Goal: Information Seeking & Learning: Learn about a topic

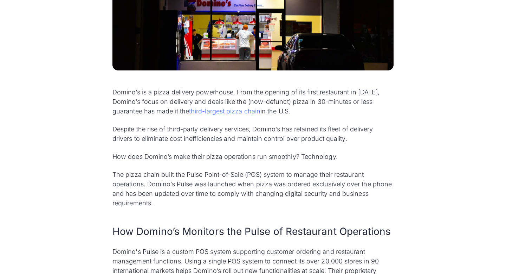
scroll to position [300, 0]
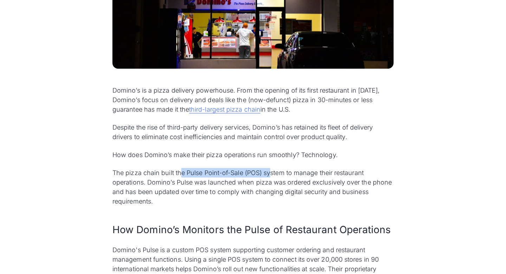
drag, startPoint x: 182, startPoint y: 172, endPoint x: 271, endPoint y: 173, distance: 89.3
click at [272, 173] on p "The pizza chain built the Pulse Point-of-Sale (POS) system to manage their rest…" at bounding box center [253, 187] width 281 height 38
click at [316, 175] on p "The pizza chain built the Pulse Point-of-Sale (POS) system to manage their rest…" at bounding box center [253, 187] width 281 height 38
click at [212, 211] on div "Domino’s is a pizza delivery powerhouse. From the opening of its first restaura…" at bounding box center [253, 271] width 281 height 372
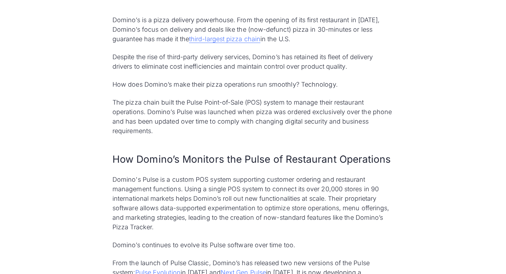
scroll to position [379, 0]
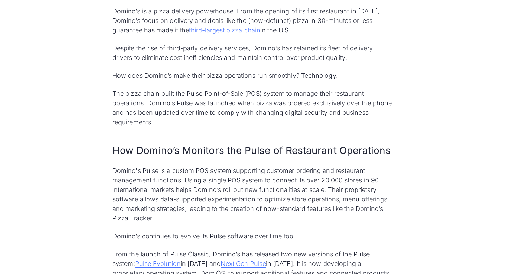
click at [272, 169] on p "Domino's Pulse is a custom POS system supporting customer ordering and restaura…" at bounding box center [253, 194] width 281 height 57
click at [156, 178] on p "Domino's Pulse is a custom POS system supporting customer ordering and restaura…" at bounding box center [253, 194] width 281 height 57
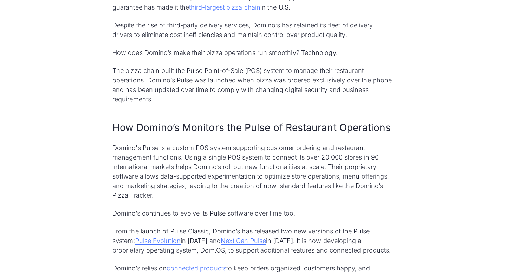
scroll to position [402, 0]
drag, startPoint x: 180, startPoint y: 169, endPoint x: 273, endPoint y: 170, distance: 92.8
click at [273, 170] on p "Domino's Pulse is a custom POS system supporting customer ordering and restaura…" at bounding box center [253, 170] width 281 height 57
drag, startPoint x: 146, startPoint y: 177, endPoint x: 242, endPoint y: 179, distance: 96.0
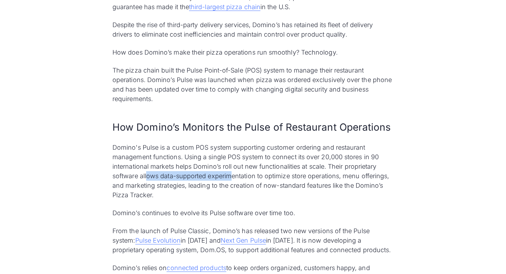
click at [242, 179] on p "Domino's Pulse is a custom POS system supporting customer ordering and restaura…" at bounding box center [253, 170] width 281 height 57
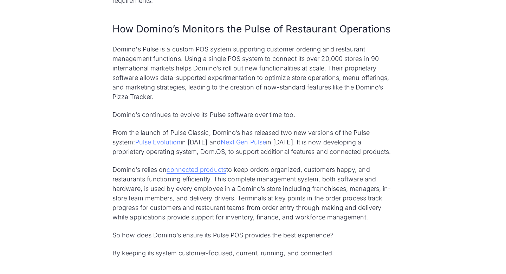
scroll to position [502, 0]
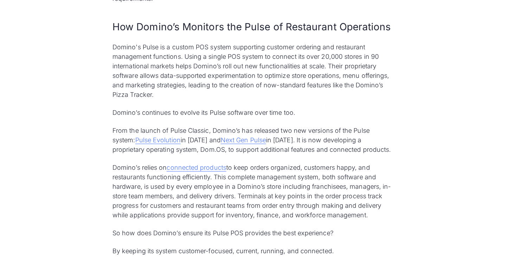
click at [298, 131] on p "From the launch of Pulse Classic, Domino’s has released two new versions of the…" at bounding box center [253, 140] width 281 height 28
click at [336, 130] on p "From the launch of Pulse Classic, Domino’s has released two new versions of the…" at bounding box center [253, 140] width 281 height 28
click at [315, 152] on p "From the launch of Pulse Classic, Domino’s has released two new versions of the…" at bounding box center [253, 140] width 281 height 28
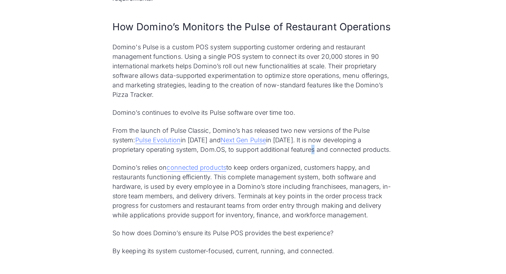
click at [363, 150] on p "From the launch of Pulse Classic, Domino’s has released two new versions of the…" at bounding box center [253, 140] width 281 height 28
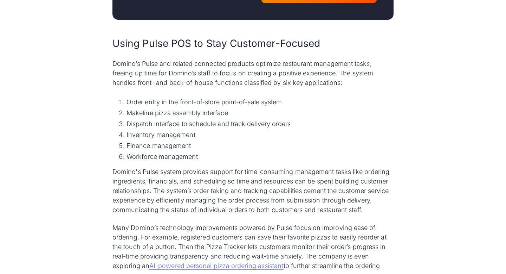
scroll to position [966, 0]
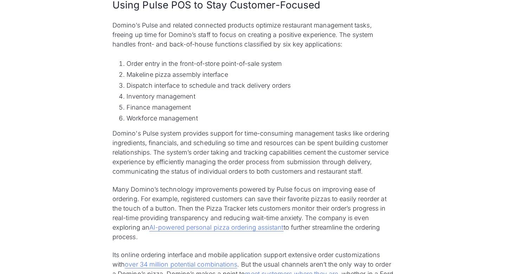
click at [232, 135] on p "Domino's Pulse system provides support for time-consuming management tasks like…" at bounding box center [253, 151] width 281 height 47
click at [274, 132] on p "Domino's Pulse system provides support for time-consuming management tasks like…" at bounding box center [253, 151] width 281 height 47
click at [183, 144] on p "Domino's Pulse system provides support for time-consuming management tasks like…" at bounding box center [253, 151] width 281 height 47
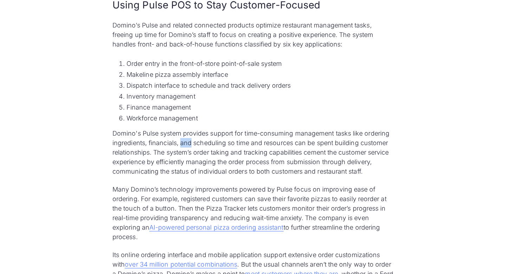
click at [248, 157] on p "Domino's Pulse system provides support for time-consuming management tasks like…" at bounding box center [253, 151] width 281 height 47
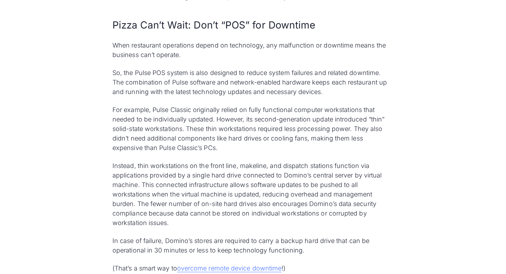
scroll to position [1825, 0]
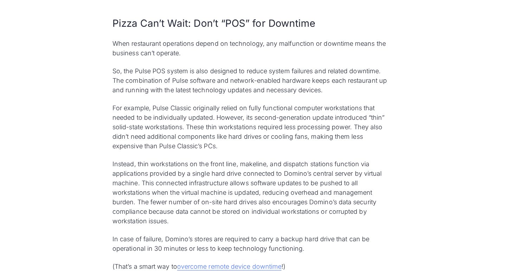
click at [284, 77] on p "So, the Pulse POS system is also designed to reduce system failures and related…" at bounding box center [253, 80] width 281 height 28
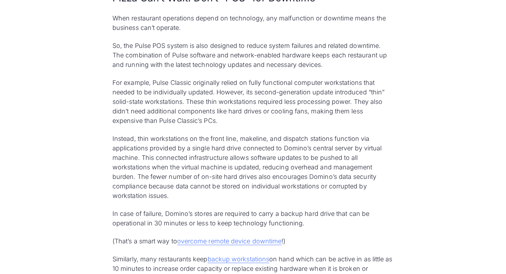
scroll to position [1851, 0]
click at [185, 141] on p "Instead, thin workstations on the front line, makeline, and dispatch stations f…" at bounding box center [253, 166] width 281 height 66
click at [230, 139] on p "Instead, thin workstations on the front line, makeline, and dispatch stations f…" at bounding box center [253, 166] width 281 height 66
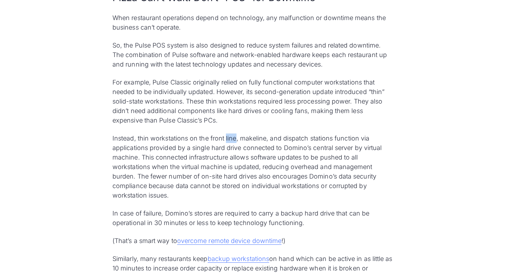
click at [285, 139] on p "Instead, thin workstations on the front line, makeline, and dispatch stations f…" at bounding box center [253, 166] width 281 height 66
click at [333, 143] on p "Instead, thin workstations on the front line, makeline, and dispatch stations f…" at bounding box center [253, 166] width 281 height 66
click at [169, 143] on p "Instead, thin workstations on the front line, makeline, and dispatch stations f…" at bounding box center [253, 166] width 281 height 66
click at [223, 148] on p "Instead, thin workstations on the front line, makeline, and dispatch stations f…" at bounding box center [253, 166] width 281 height 66
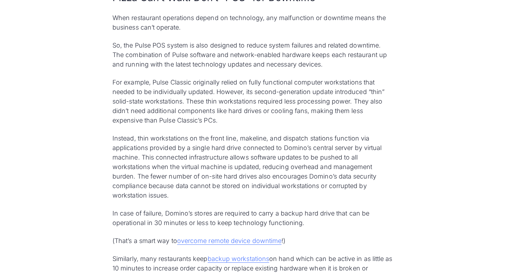
click at [223, 148] on p "Instead, thin workstations on the front line, makeline, and dispatch stations f…" at bounding box center [253, 166] width 281 height 66
click at [269, 150] on p "Instead, thin workstations on the front line, makeline, and dispatch stations f…" at bounding box center [253, 166] width 281 height 66
click at [326, 148] on p "Instead, thin workstations on the front line, makeline, and dispatch stations f…" at bounding box center [253, 166] width 281 height 66
click at [142, 156] on p "Instead, thin workstations on the front line, makeline, and dispatch stations f…" at bounding box center [253, 166] width 281 height 66
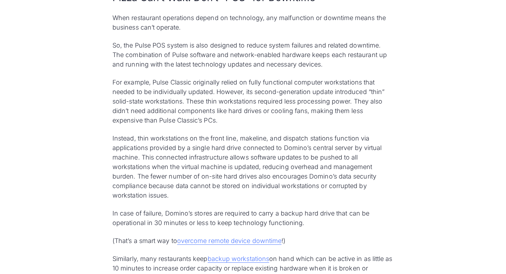
click at [142, 156] on p "Instead, thin workstations on the front line, makeline, and dispatch stations f…" at bounding box center [253, 166] width 281 height 66
click at [185, 160] on p "Instead, thin workstations on the front line, makeline, and dispatch stations f…" at bounding box center [253, 166] width 281 height 66
click at [301, 161] on p "Instead, thin workstations on the front line, makeline, and dispatch stations f…" at bounding box center [253, 166] width 281 height 66
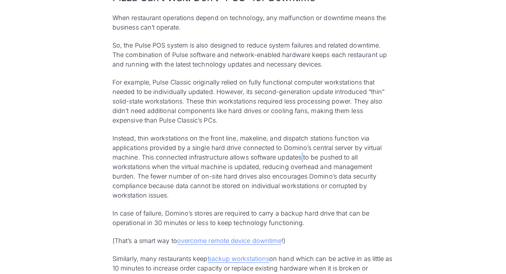
click at [193, 166] on p "Instead, thin workstations on the front line, makeline, and dispatch stations f…" at bounding box center [253, 166] width 281 height 66
click at [178, 182] on p "Instead, thin workstations on the front line, makeline, and dispatch stations f…" at bounding box center [253, 166] width 281 height 66
click at [235, 179] on p "Instead, thin workstations on the front line, makeline, and dispatch stations f…" at bounding box center [253, 166] width 281 height 66
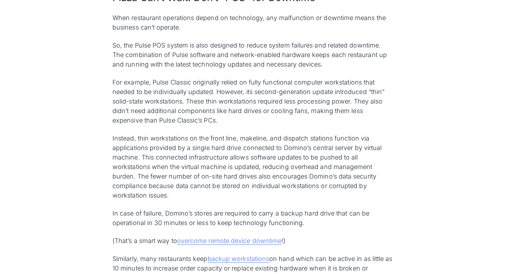
click at [235, 179] on p "Instead, thin workstations on the front line, makeline, and dispatch stations f…" at bounding box center [253, 166] width 281 height 66
click at [291, 178] on p "Instead, thin workstations on the front line, makeline, and dispatch stations f…" at bounding box center [253, 166] width 281 height 66
click at [179, 185] on p "Instead, thin workstations on the front line, makeline, and dispatch stations f…" at bounding box center [253, 166] width 281 height 66
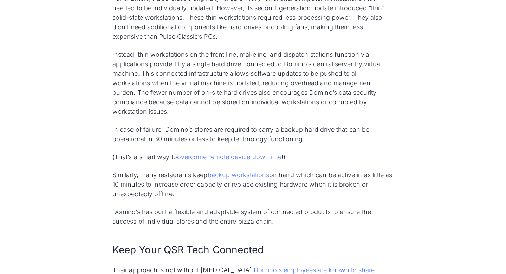
scroll to position [1936, 0]
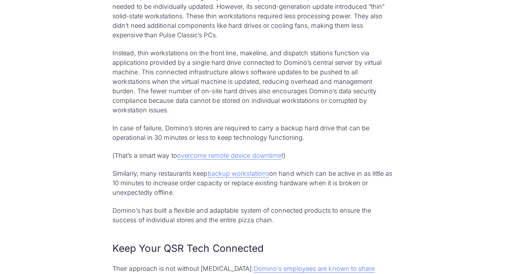
click at [245, 126] on p "In case of failure, Domino’s stores are required to carry a backup hard drive t…" at bounding box center [253, 132] width 281 height 19
click at [315, 133] on p "In case of failure, Domino’s stores are required to carry a backup hard drive t…" at bounding box center [253, 132] width 281 height 19
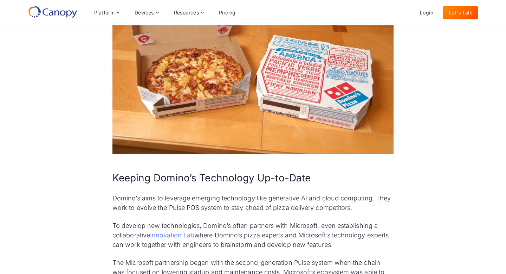
scroll to position [1411, 0]
